Goal: Navigation & Orientation: Understand site structure

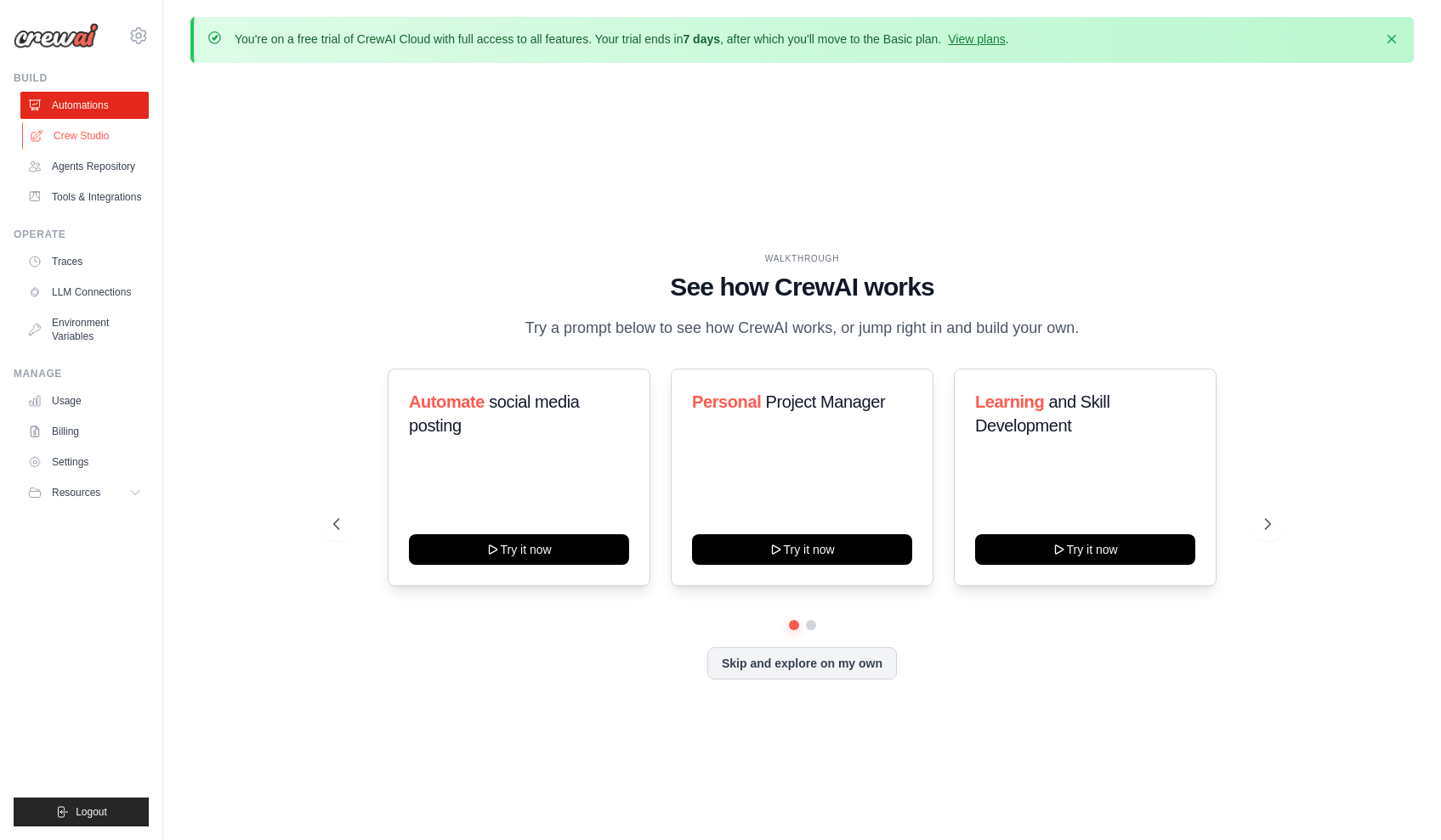
click at [86, 142] on link "Crew Studio" at bounding box center [86, 136] width 128 height 27
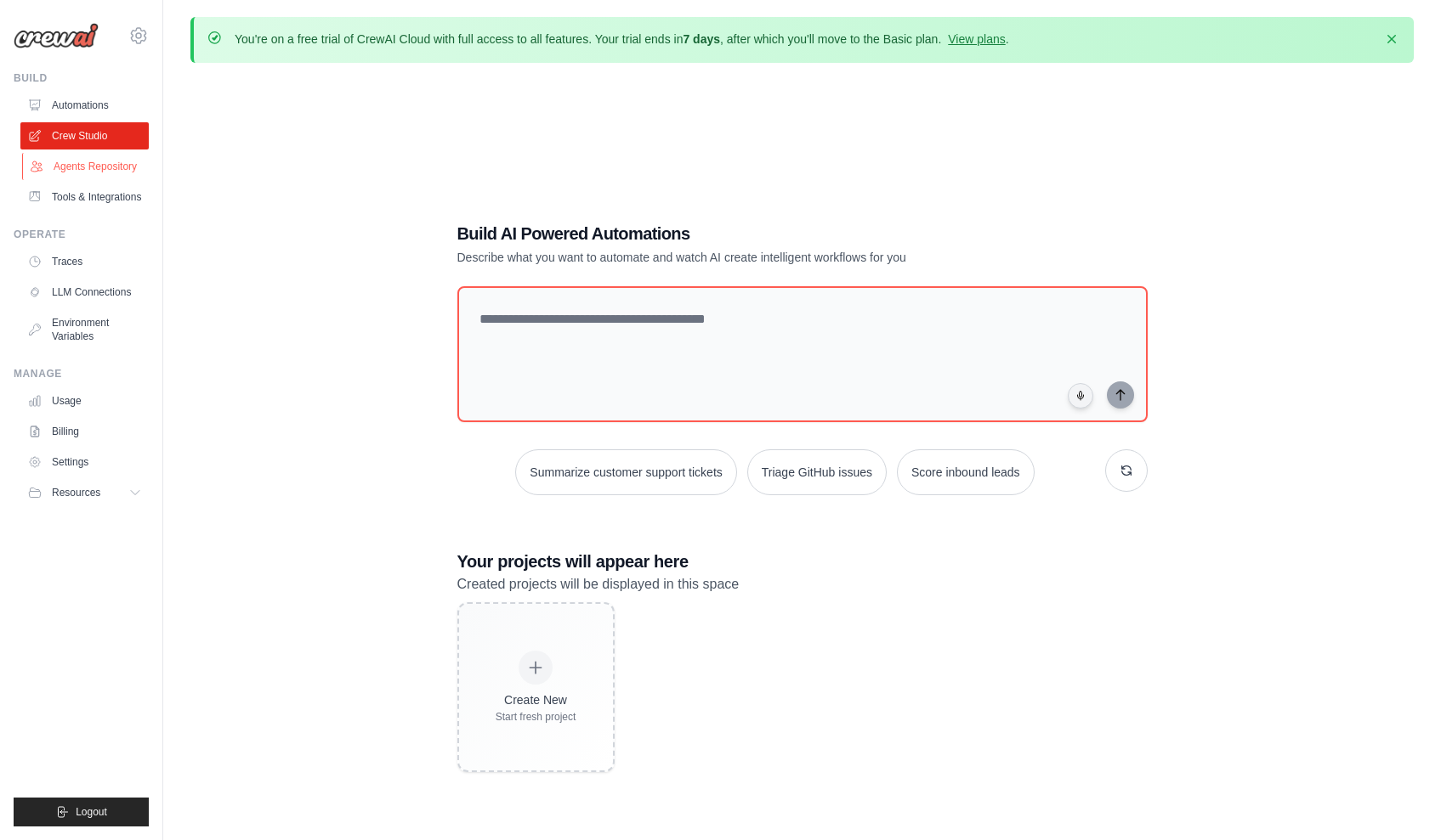
click at [71, 166] on link "Agents Repository" at bounding box center [86, 166] width 128 height 27
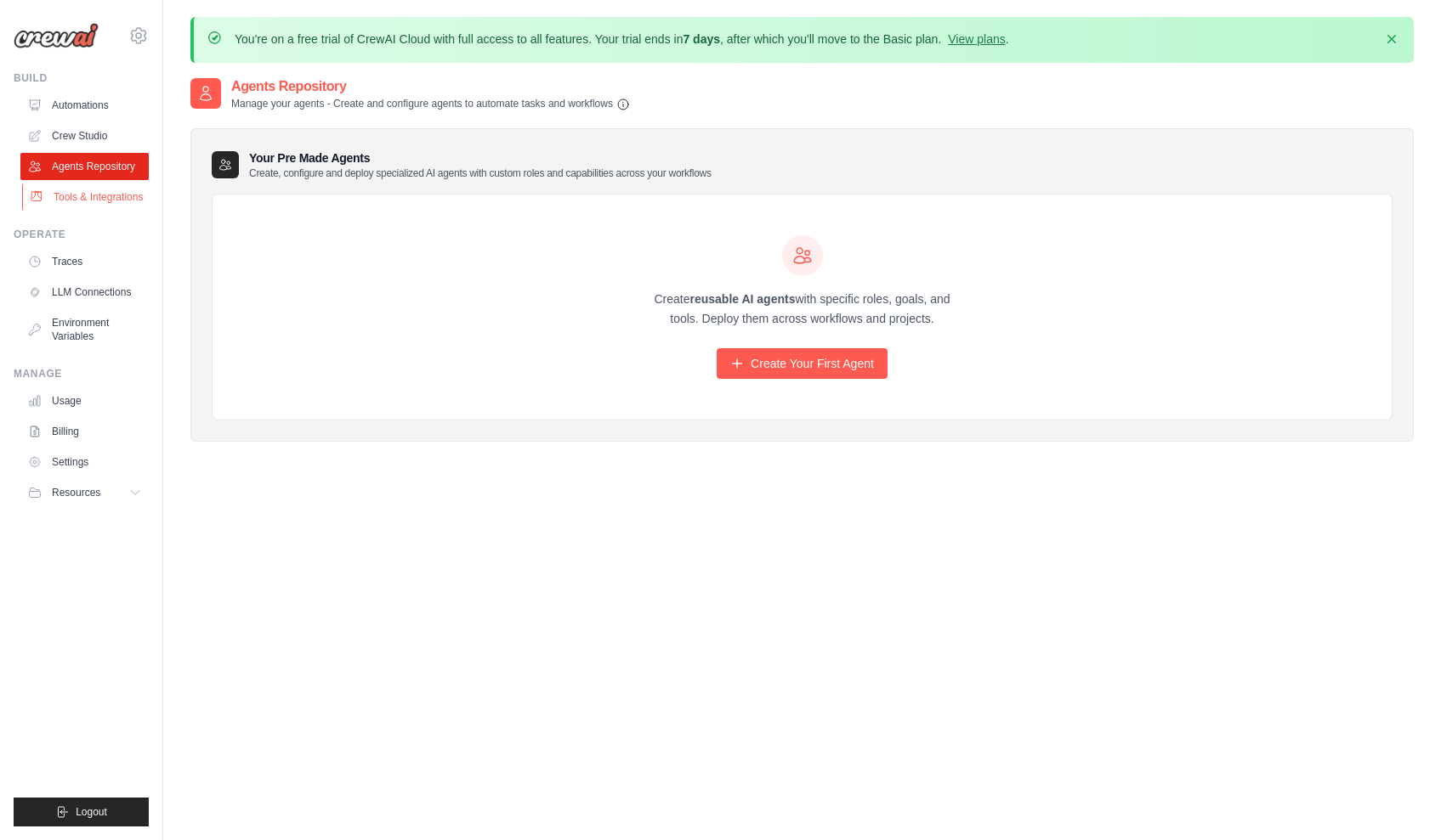
click at [75, 195] on link "Tools & Integrations" at bounding box center [86, 197] width 128 height 27
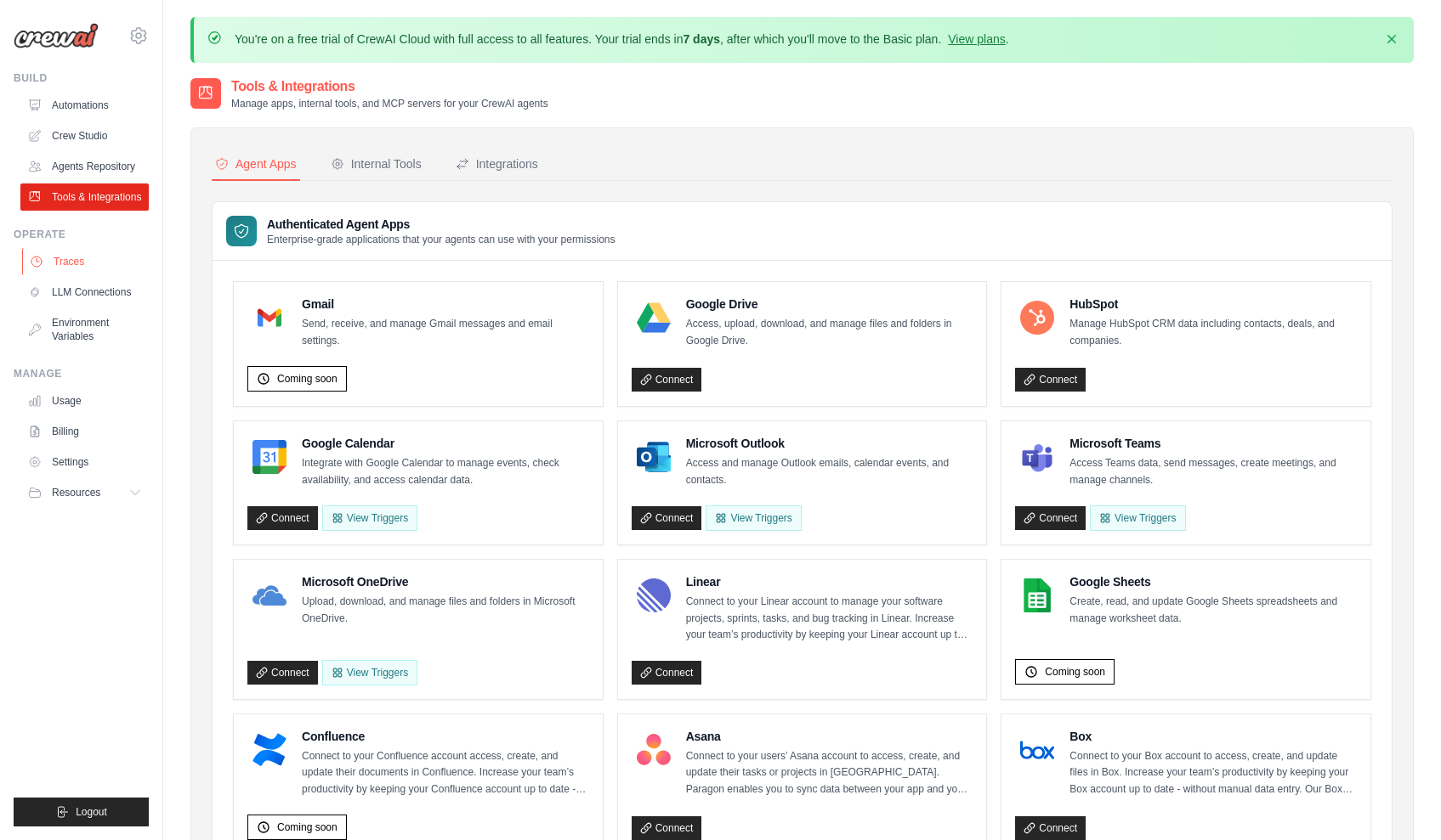
click at [90, 263] on link "Traces" at bounding box center [86, 261] width 128 height 27
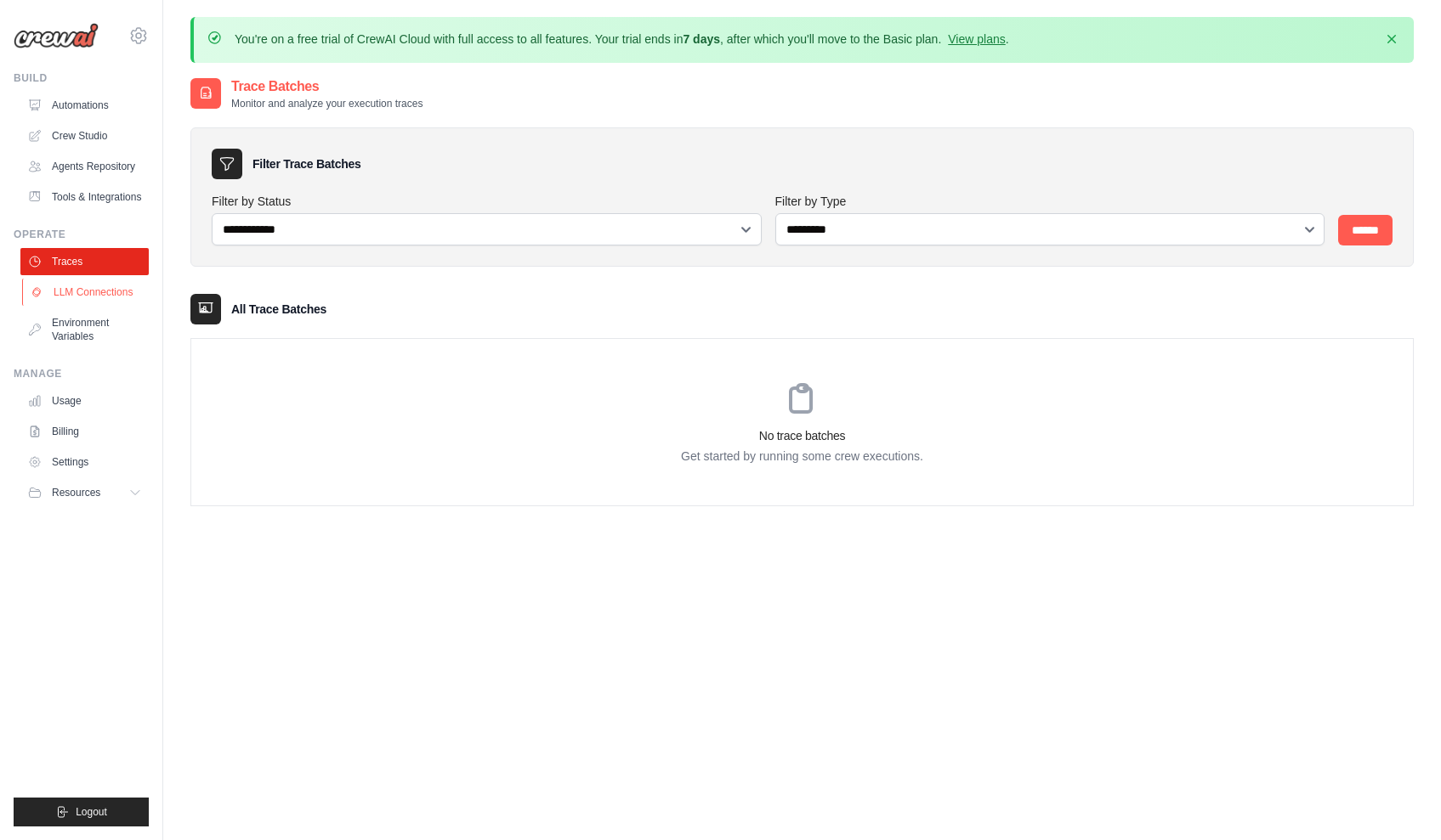
click at [92, 295] on link "LLM Connections" at bounding box center [86, 293] width 128 height 27
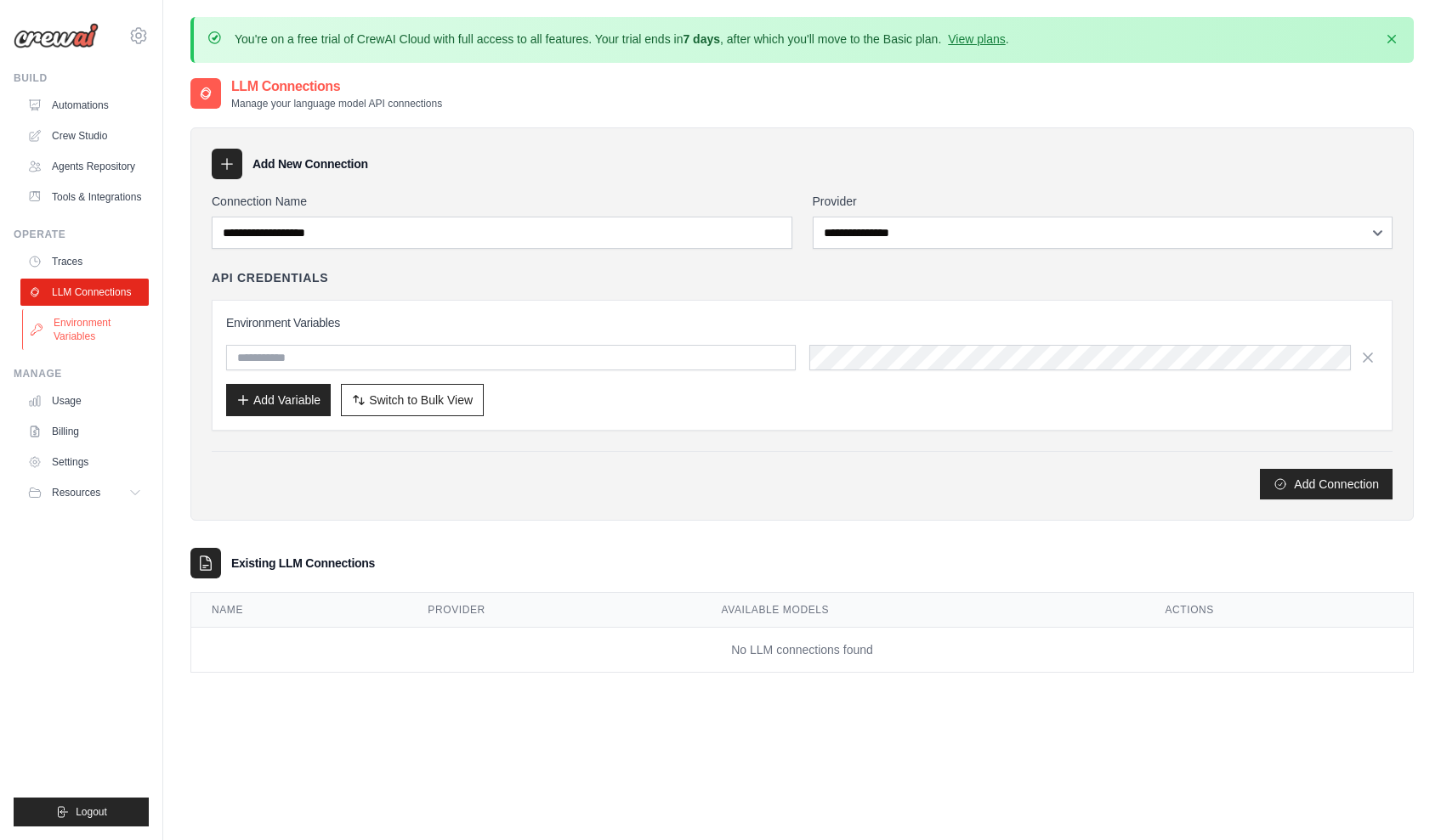
click at [92, 325] on link "Environment Variables" at bounding box center [86, 329] width 128 height 40
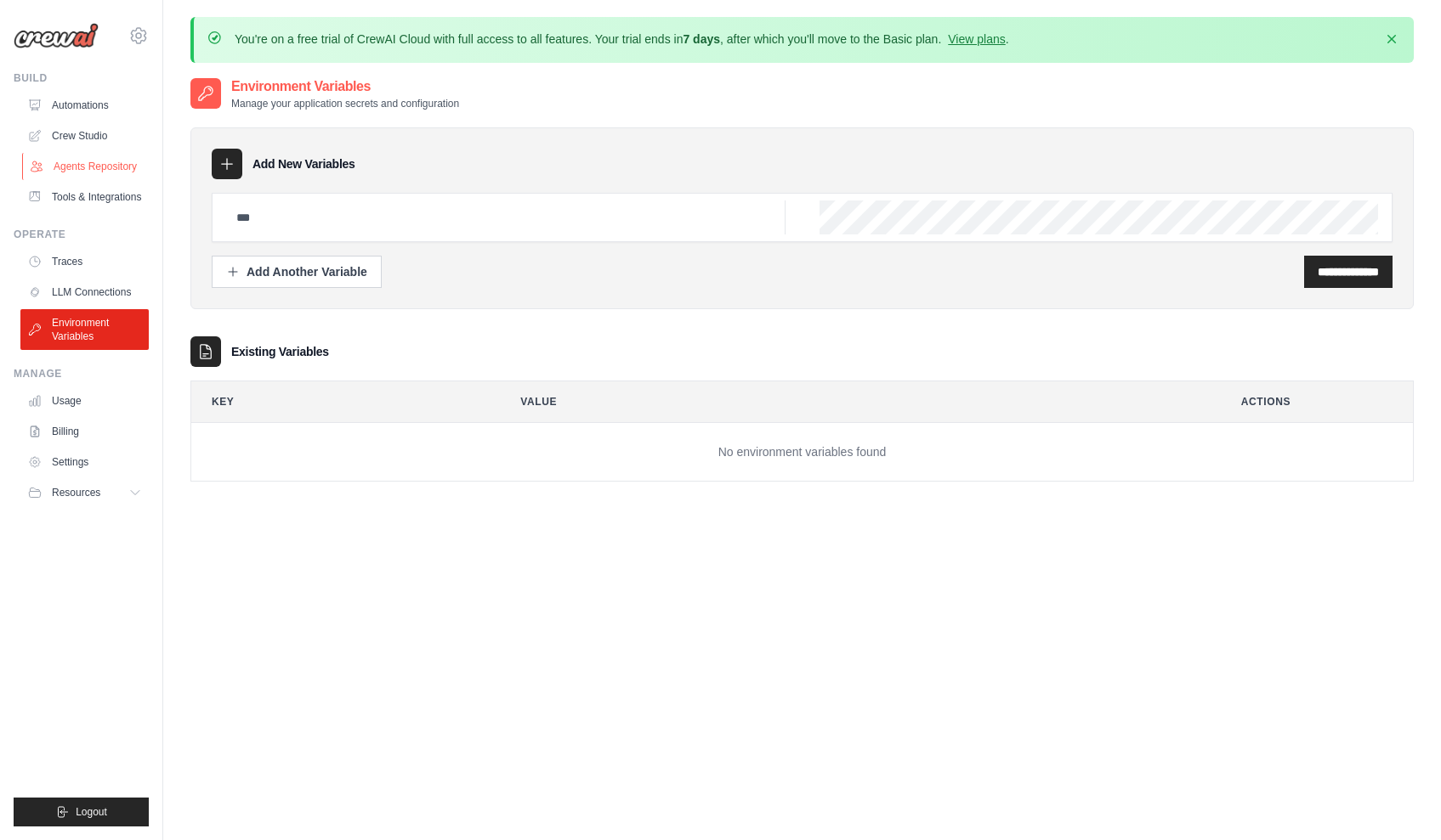
click at [88, 165] on link "Agents Repository" at bounding box center [86, 166] width 128 height 27
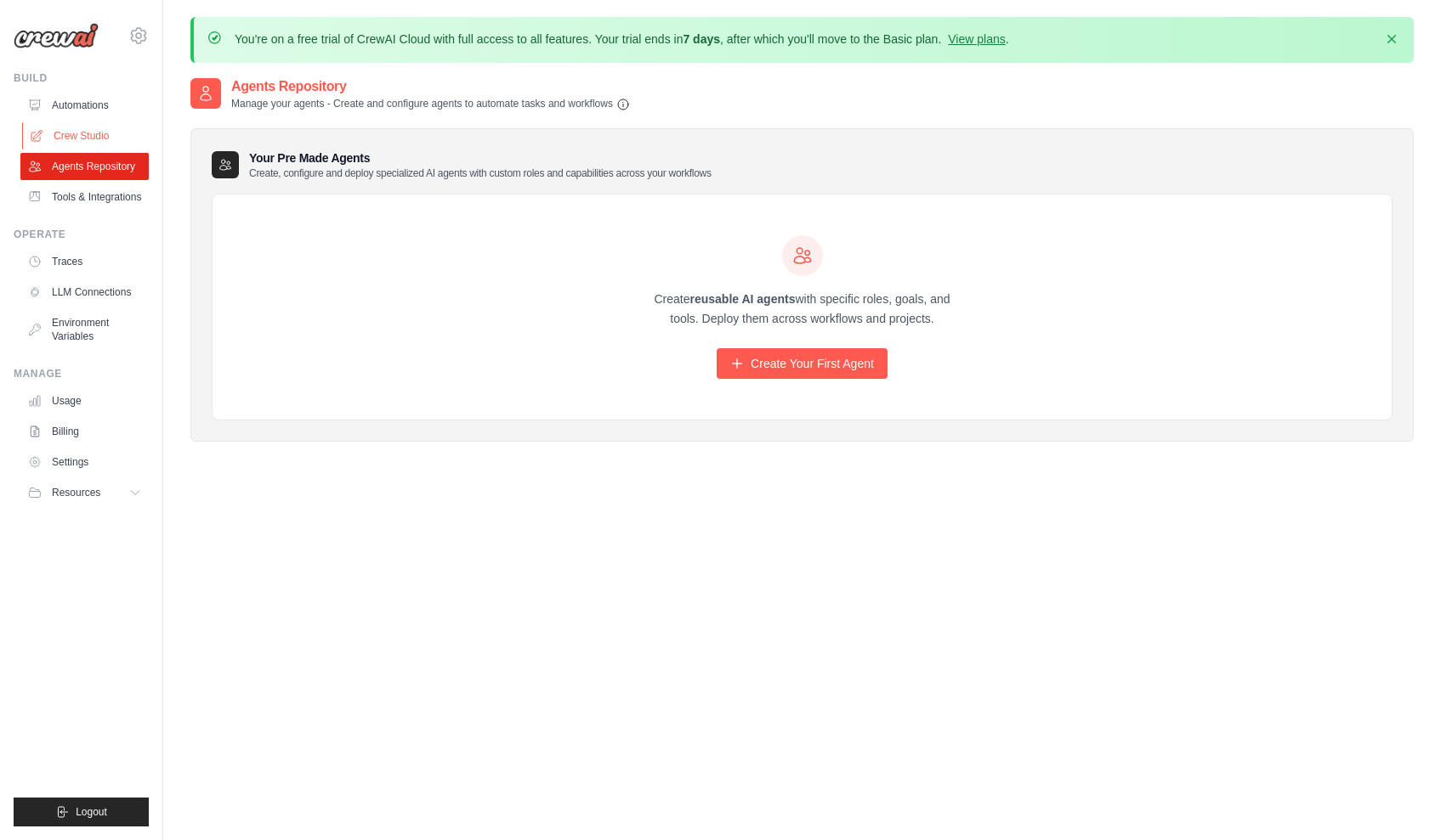
click at [96, 127] on link "Crew Studio" at bounding box center [86, 136] width 128 height 27
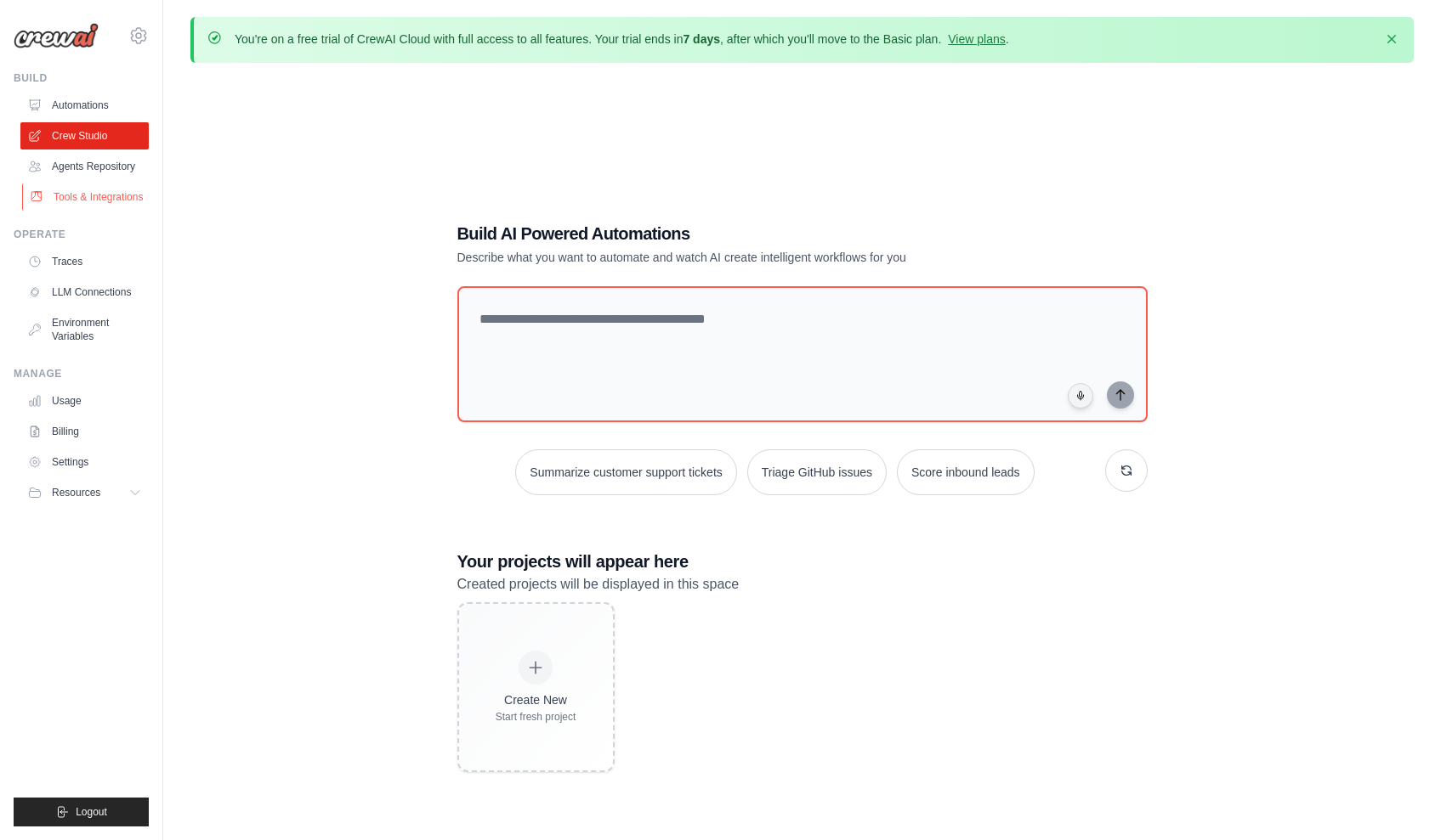
click at [118, 186] on link "Tools & Integrations" at bounding box center [86, 197] width 128 height 27
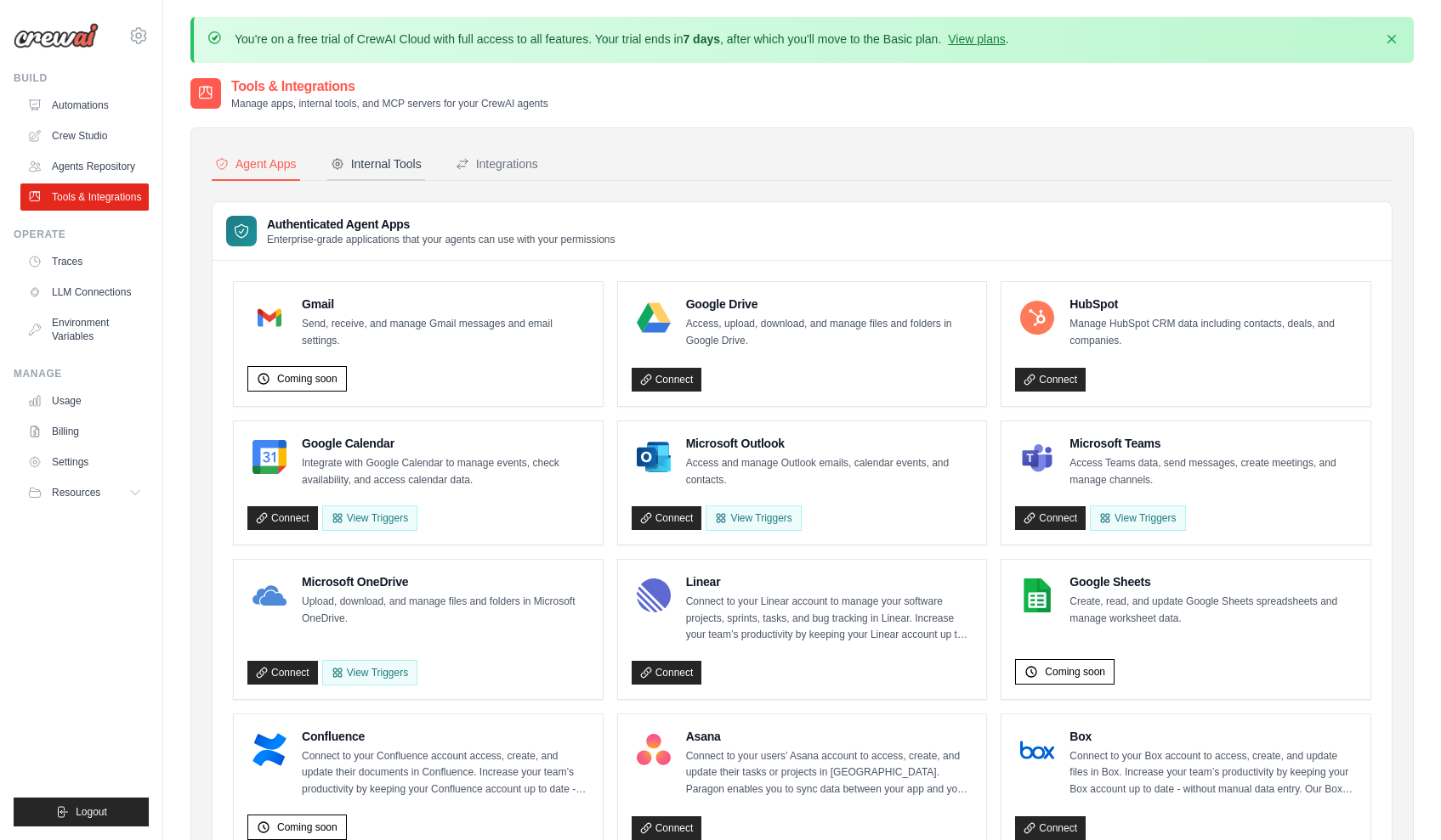
click at [351, 162] on div "Internal Tools" at bounding box center [375, 163] width 91 height 17
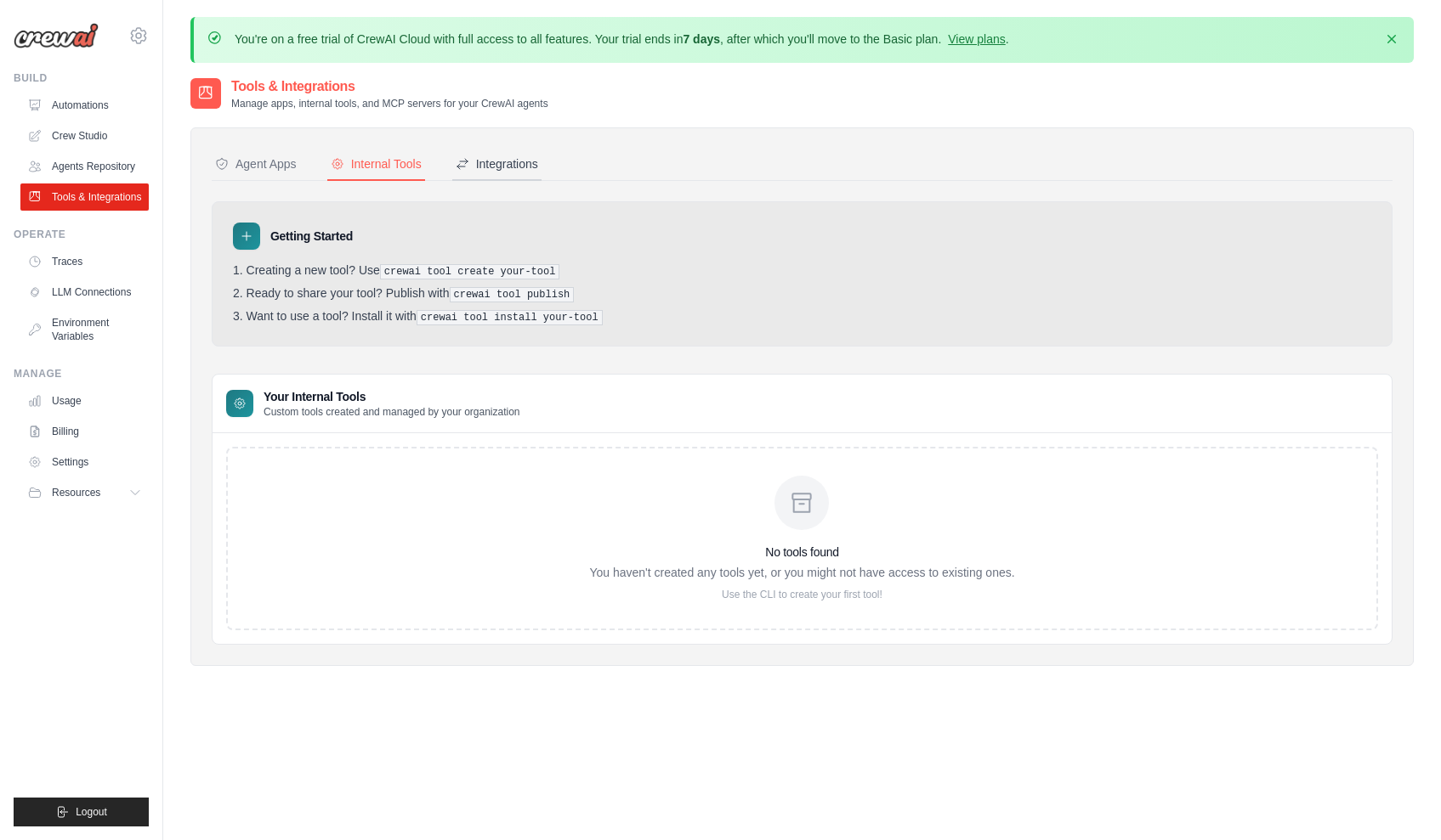
click at [483, 171] on div "Integrations" at bounding box center [497, 163] width 83 height 17
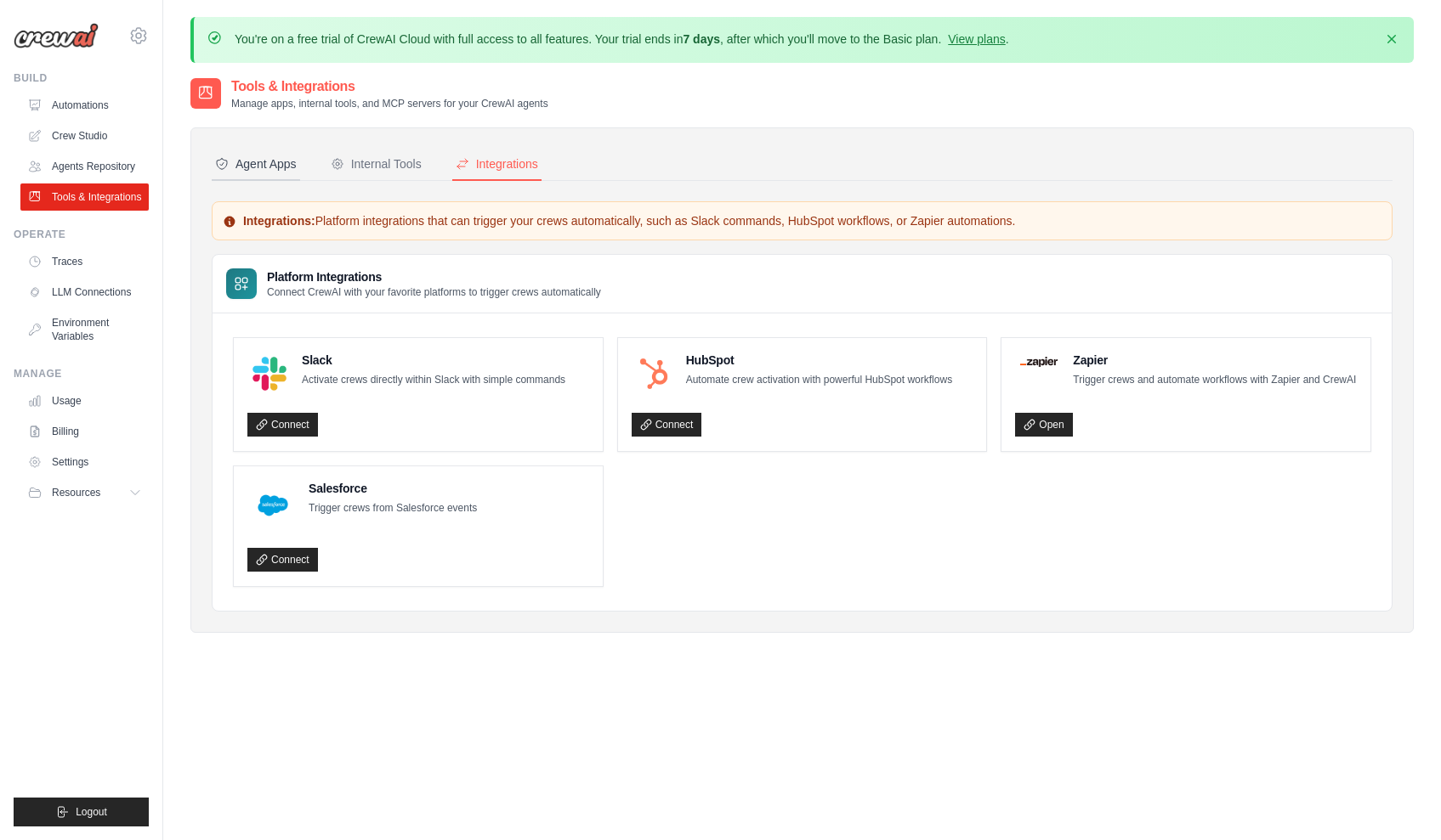
click at [262, 164] on div "Agent Apps" at bounding box center [256, 163] width 82 height 17
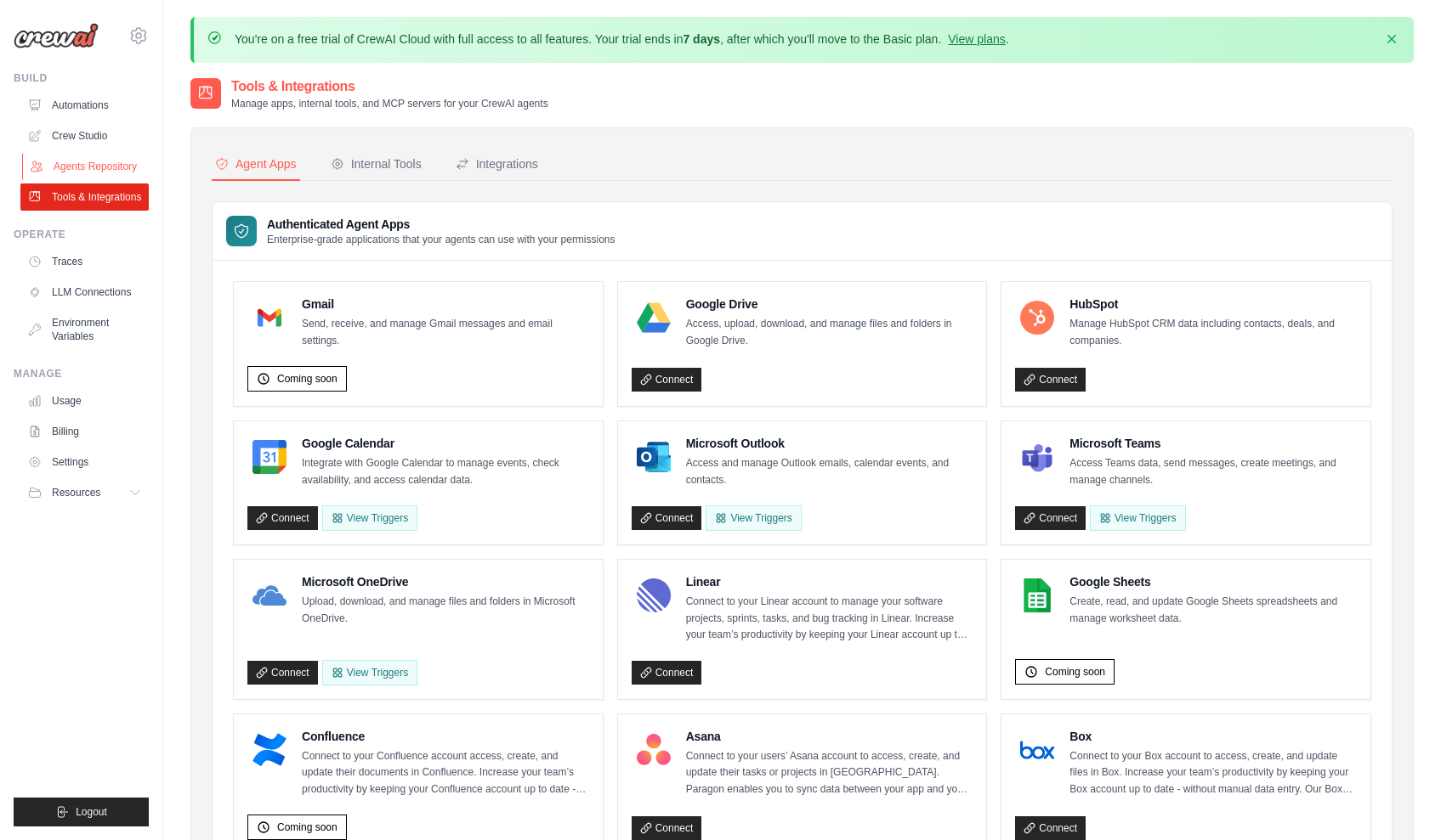
click at [103, 166] on link "Agents Repository" at bounding box center [86, 166] width 128 height 27
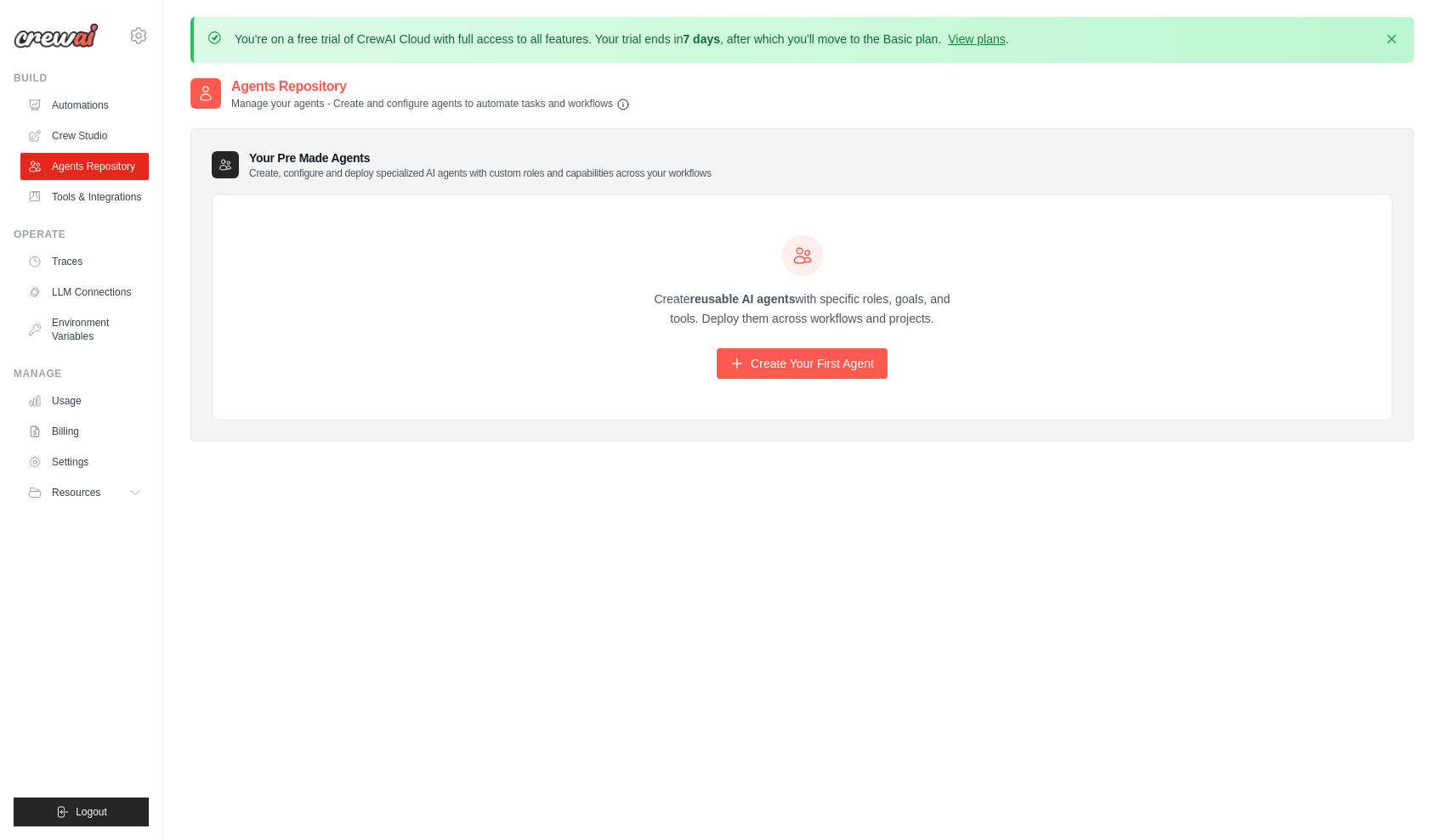
click at [329, 171] on p "Create, configure and deploy specialized AI agents with custom roles and capabi…" at bounding box center [479, 173] width 462 height 13
click at [439, 156] on h3 "Your Pre Made Agents Create, configure and deploy specialized AI agents with cu…" at bounding box center [479, 165] width 462 height 31
click at [516, 171] on p "Create, configure and deploy specialized AI agents with custom roles and capabi…" at bounding box center [479, 173] width 462 height 13
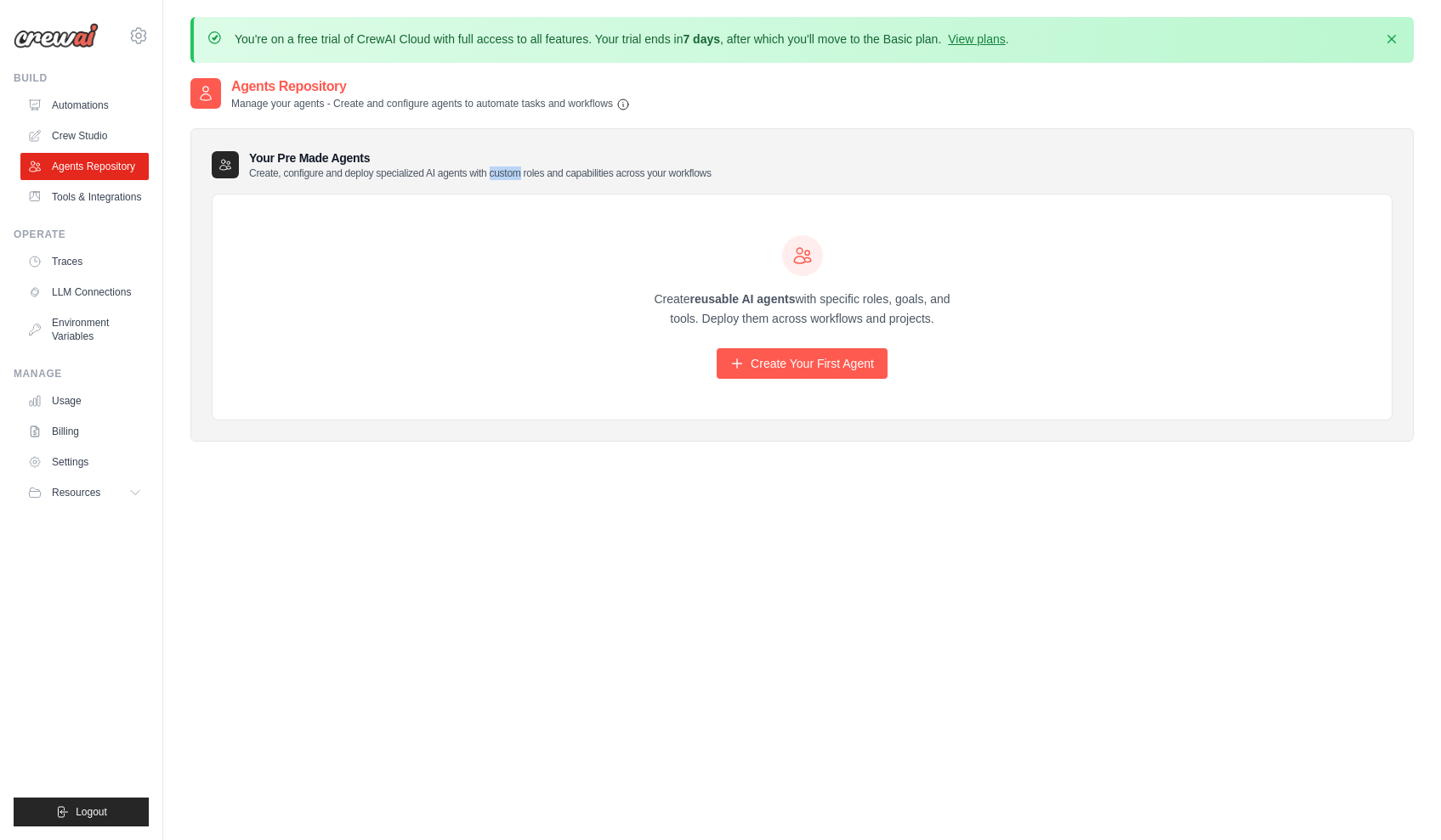
click at [516, 171] on p "Create, configure and deploy specialized AI agents with custom roles and capabi…" at bounding box center [479, 173] width 462 height 13
click at [102, 104] on link "Automations" at bounding box center [86, 105] width 128 height 27
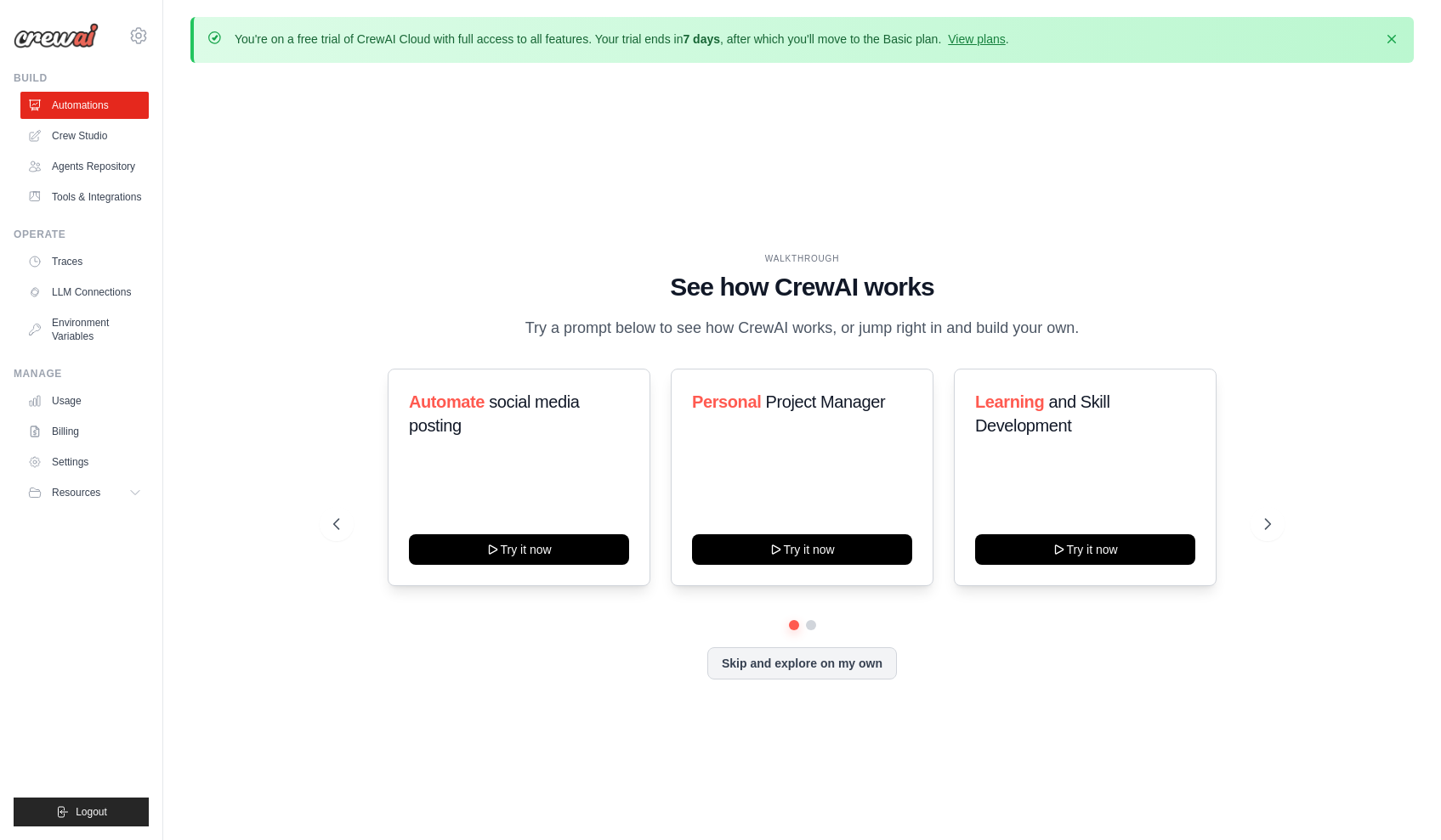
click at [67, 35] on img at bounding box center [56, 36] width 85 height 25
click at [52, 36] on img at bounding box center [56, 36] width 85 height 25
